Goal: Task Accomplishment & Management: Manage account settings

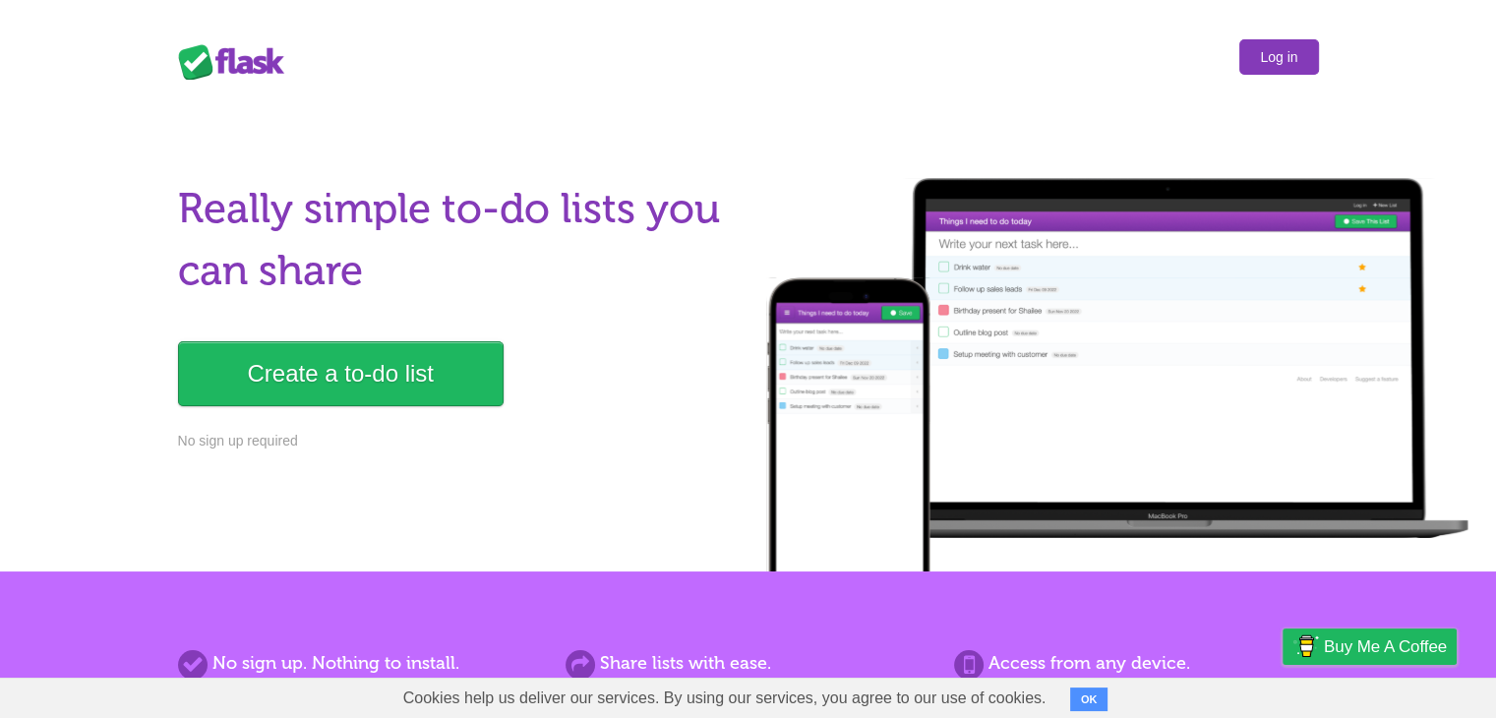
click at [1259, 65] on link "Log in" at bounding box center [1278, 56] width 79 height 35
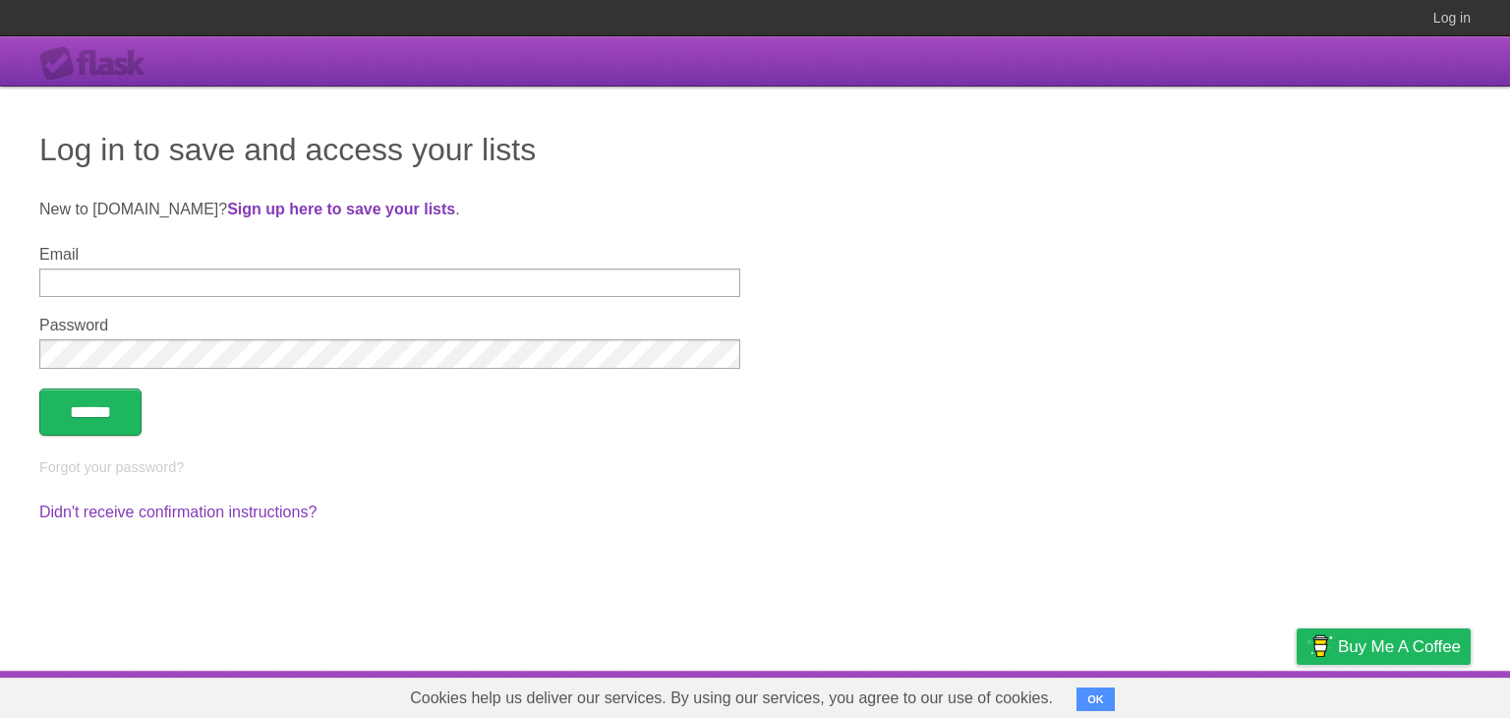
type input "**********"
click at [98, 418] on input "******" at bounding box center [90, 411] width 102 height 47
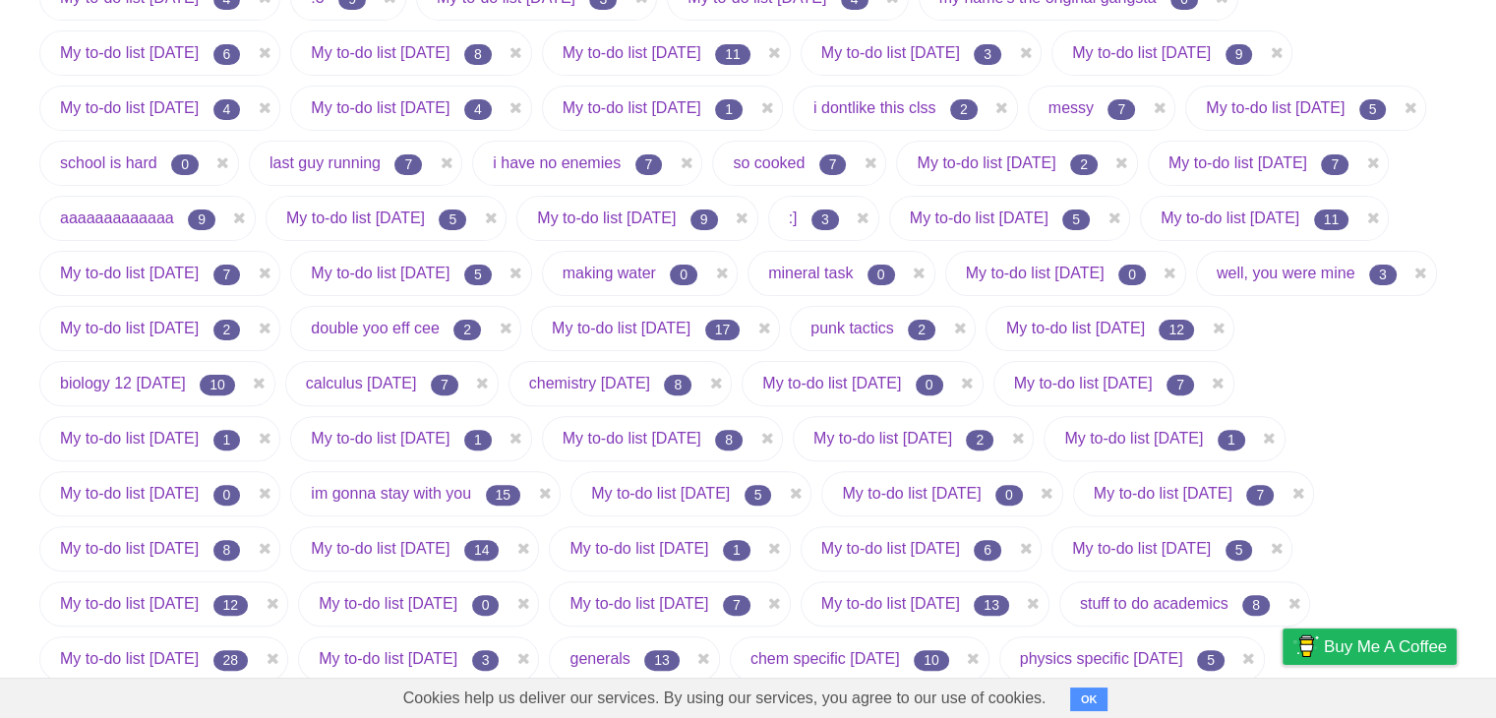
scroll to position [665, 0]
